Goal: Information Seeking & Learning: Find specific fact

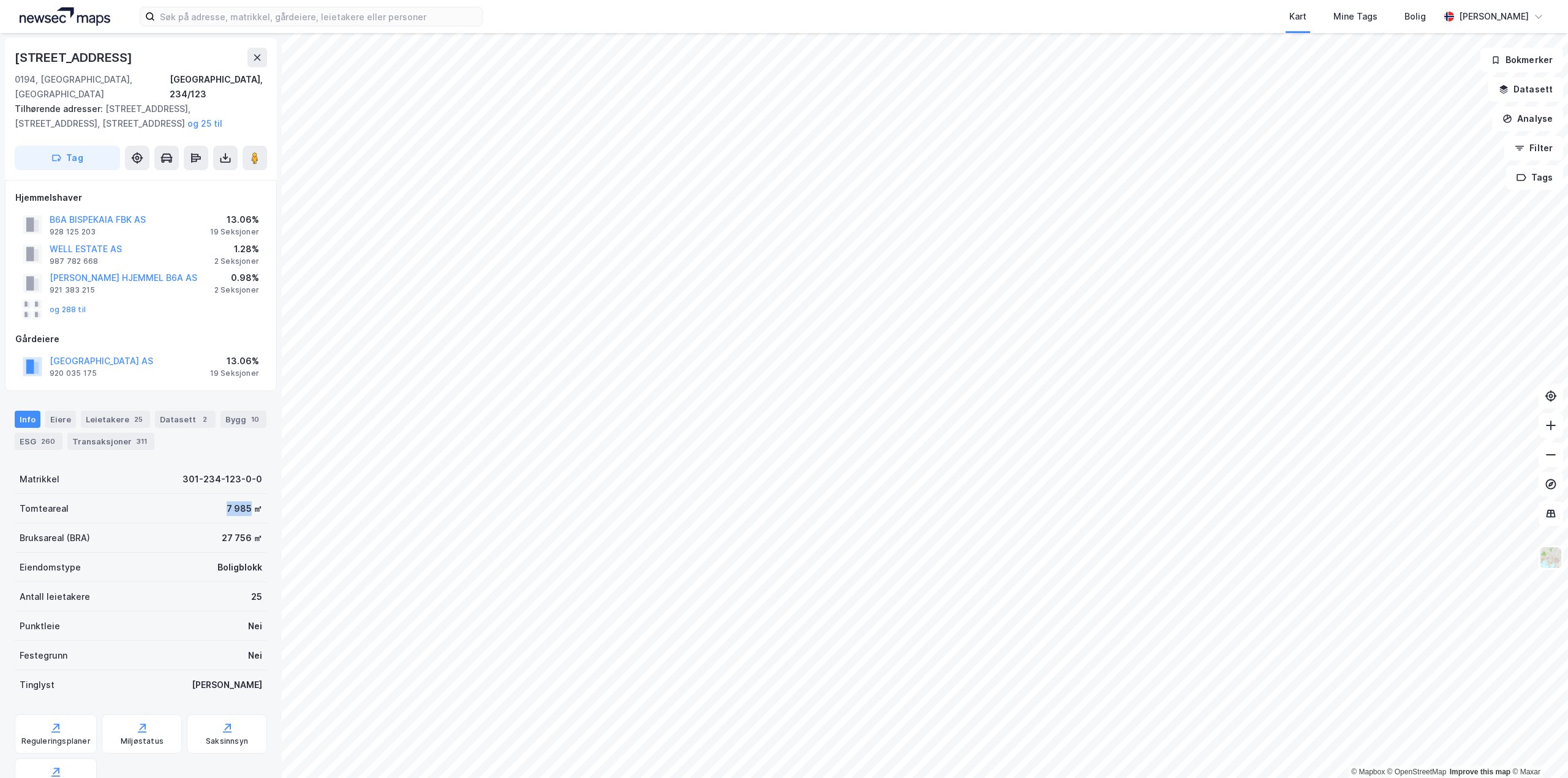
drag, startPoint x: 242, startPoint y: 496, endPoint x: 210, endPoint y: 494, distance: 32.1
click at [210, 494] on div "Tomteareal 7 985 ㎡" at bounding box center [140, 508] width 252 height 29
copy div "7 985"
